Goal: Task Accomplishment & Management: Complete application form

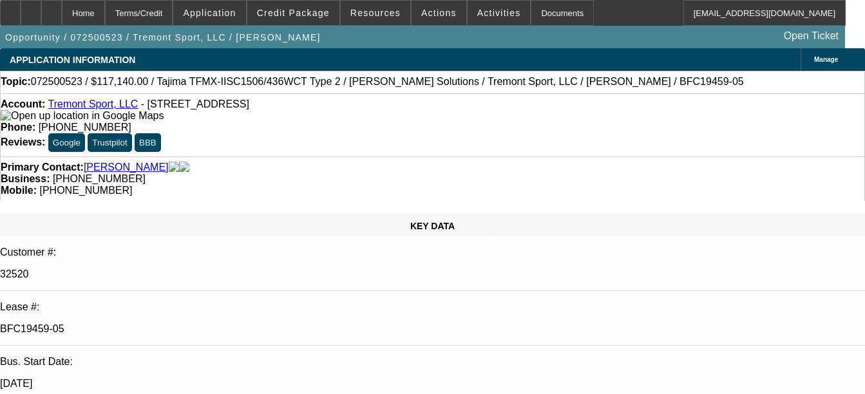
select select "0"
select select "2"
select select "0"
select select "2"
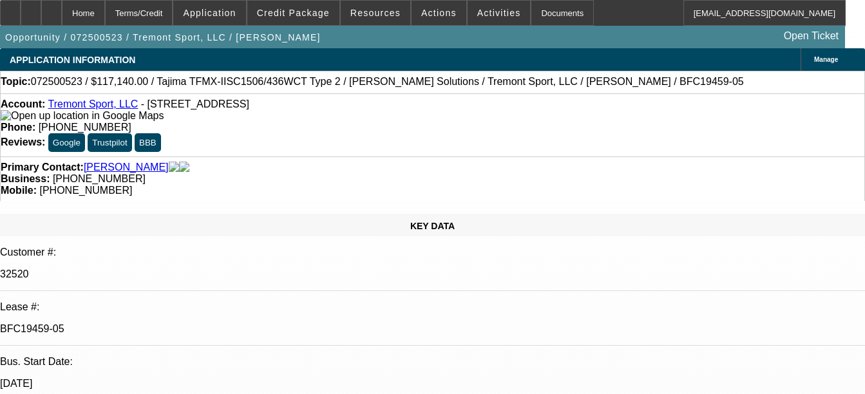
select select "0"
select select "2"
select select "0"
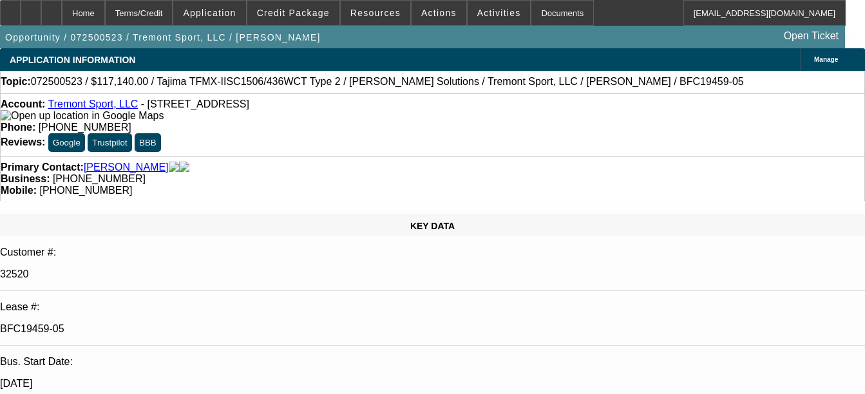
select select "2"
select select "0"
select select "1"
select select "2"
select select "6"
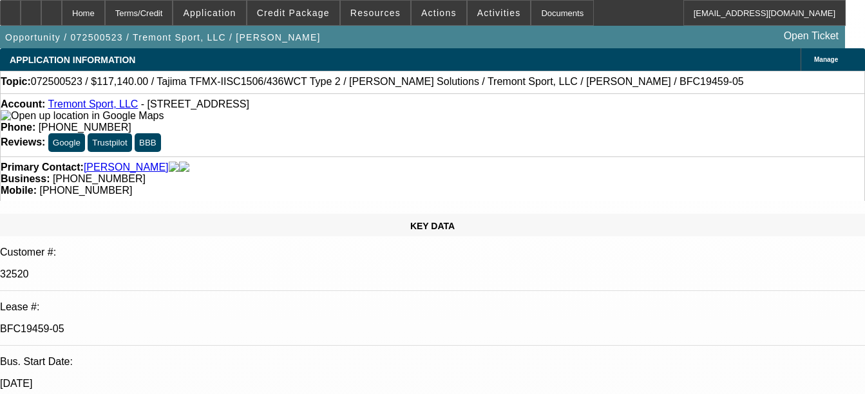
select select "1"
select select "2"
select select "6"
select select "1"
select select "2"
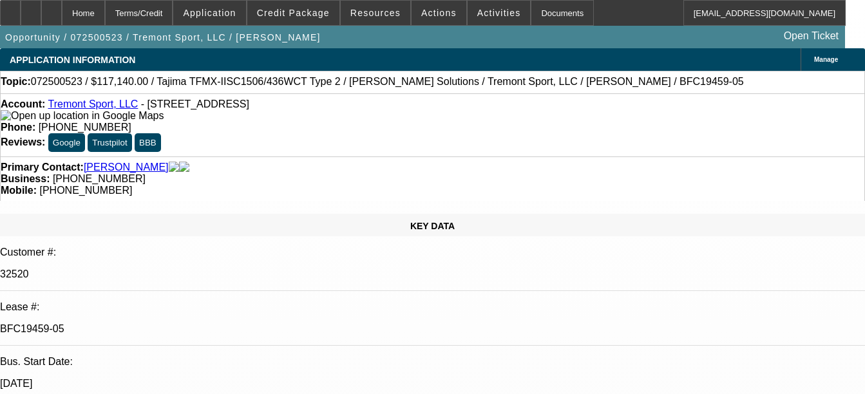
select select "6"
select select "1"
select select "2"
select select "6"
click at [531, 20] on div "Documents" at bounding box center [562, 13] width 63 height 26
